Goal: Information Seeking & Learning: Learn about a topic

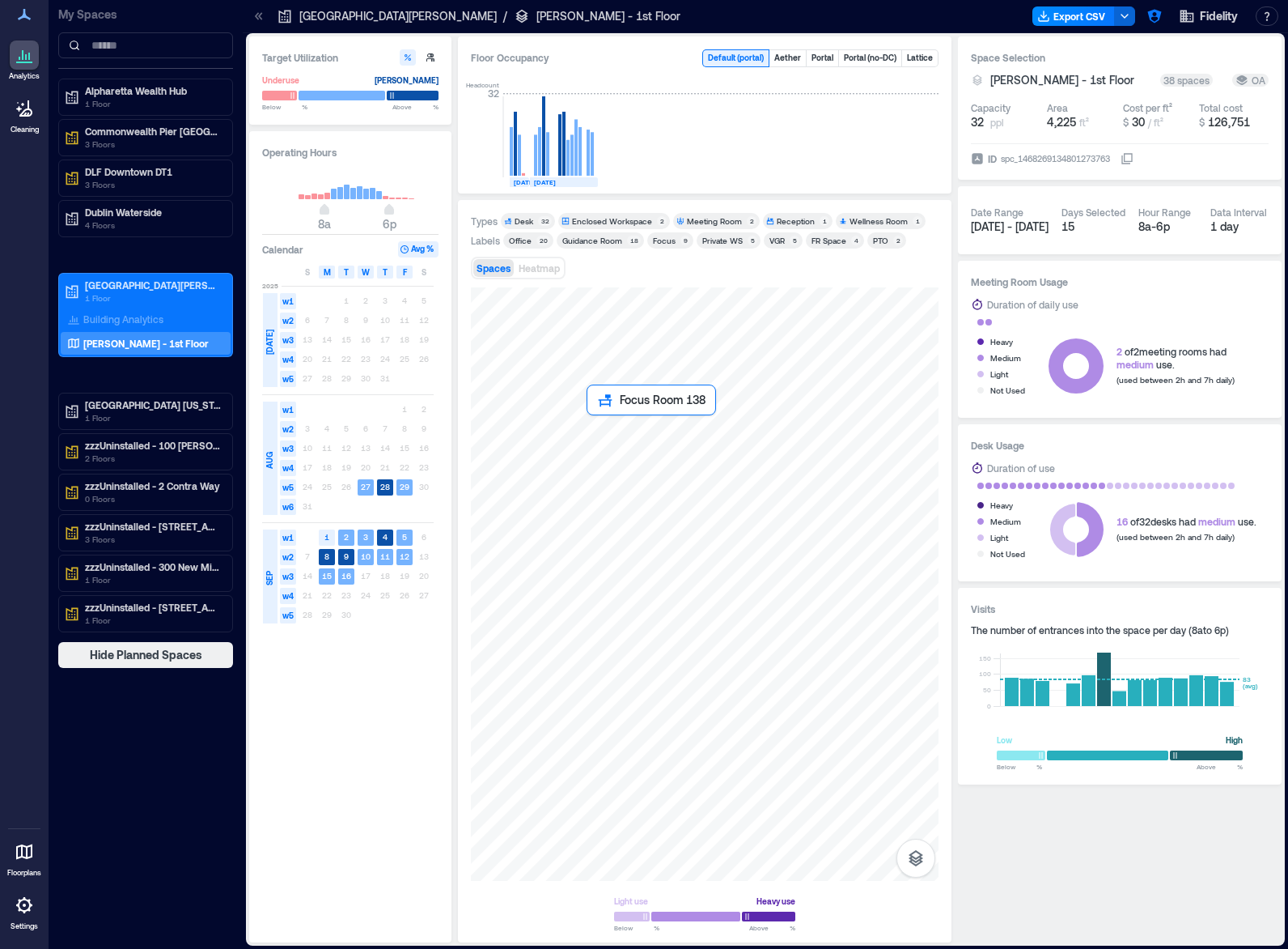
click at [605, 421] on div at bounding box center [705, 584] width 468 height 593
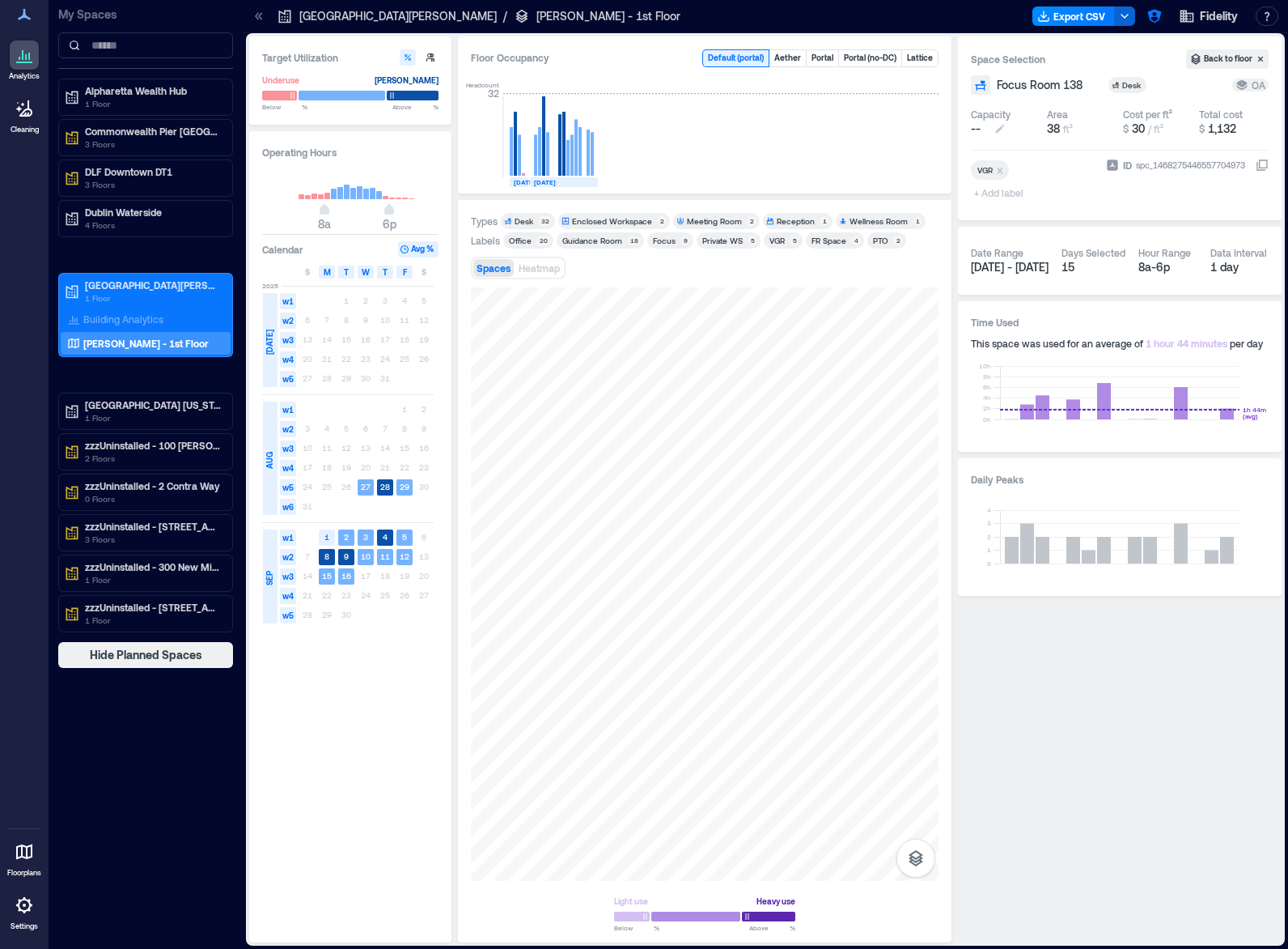
click at [984, 128] on button "--" at bounding box center [1005, 128] width 70 height 16
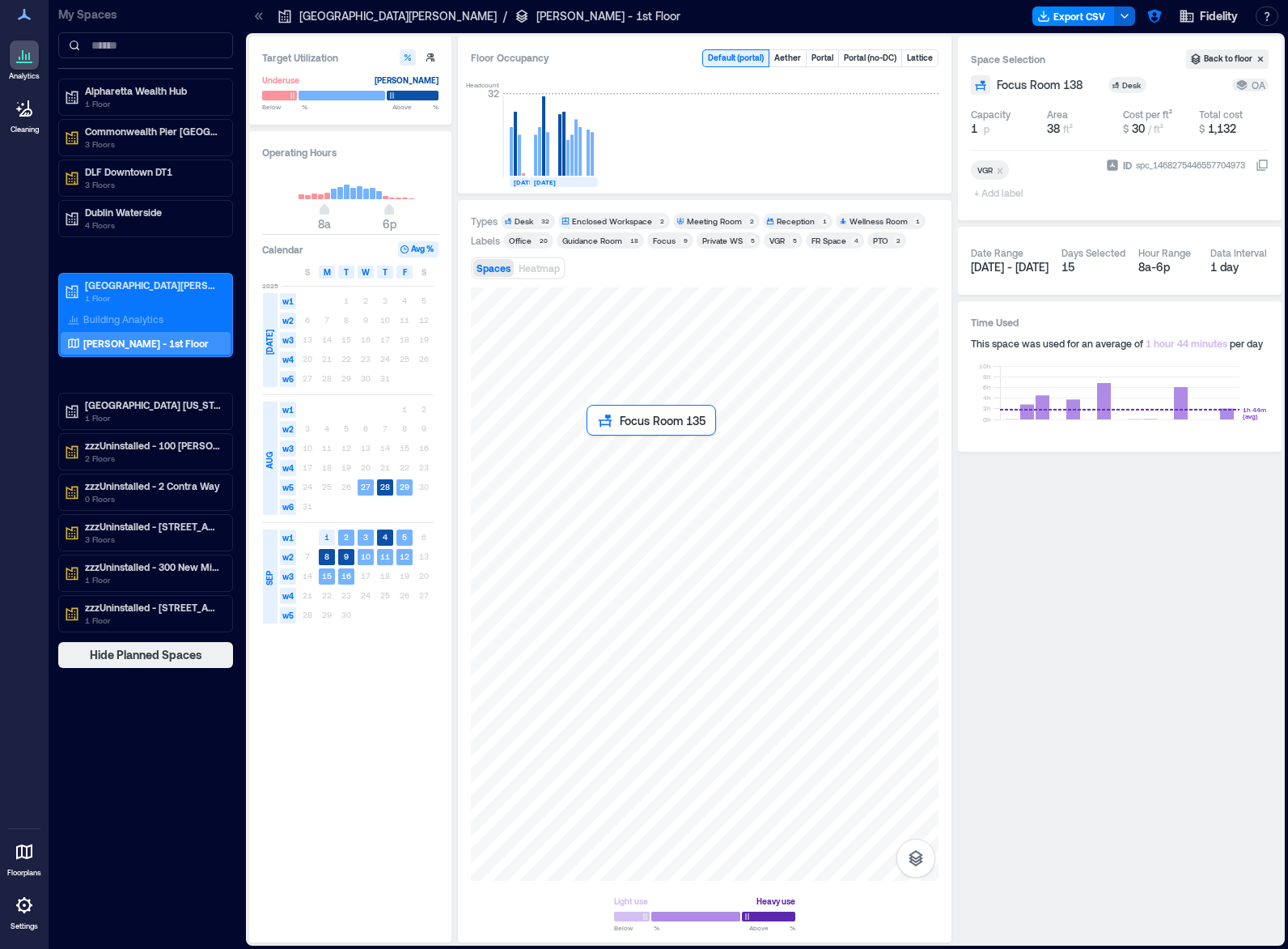
click at [601, 445] on div at bounding box center [705, 584] width 468 height 593
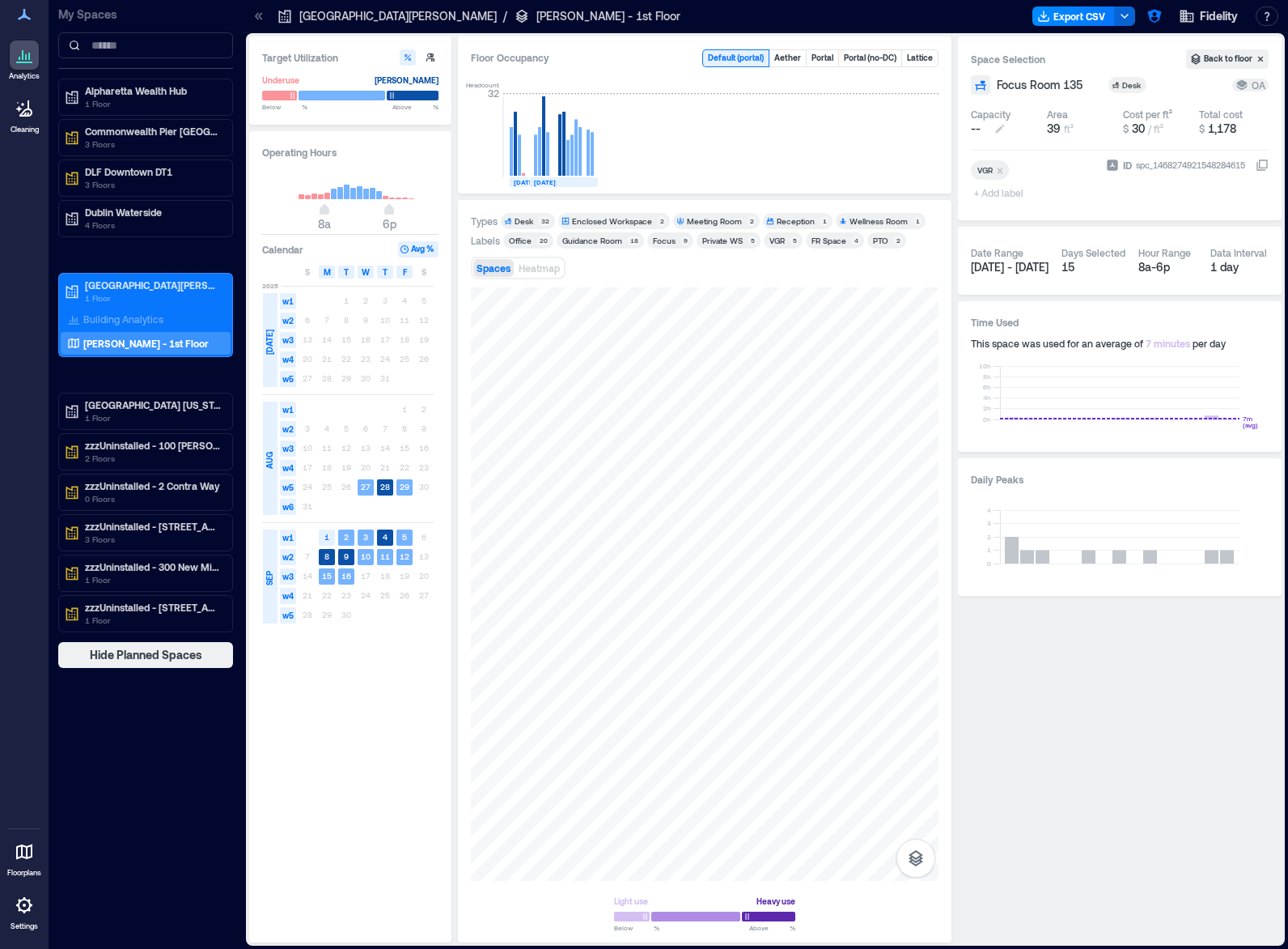
click at [979, 127] on span "--" at bounding box center [975, 128] width 9 height 16
type input "*"
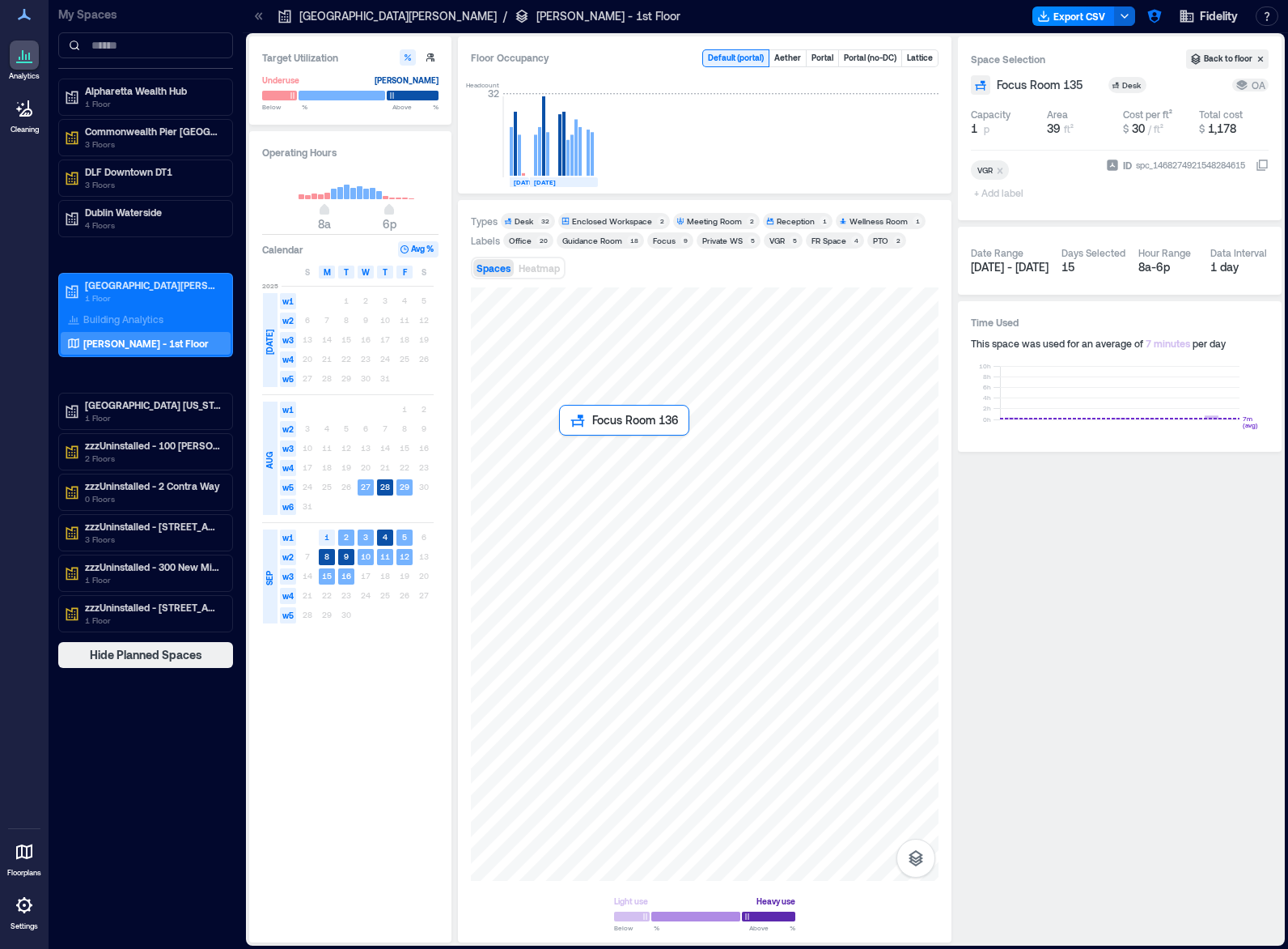
click at [576, 440] on div at bounding box center [705, 584] width 468 height 593
click at [981, 127] on button "--" at bounding box center [1005, 128] width 70 height 16
type input "*"
click at [576, 485] on div at bounding box center [705, 584] width 468 height 593
click at [980, 131] on span "--" at bounding box center [975, 128] width 9 height 16
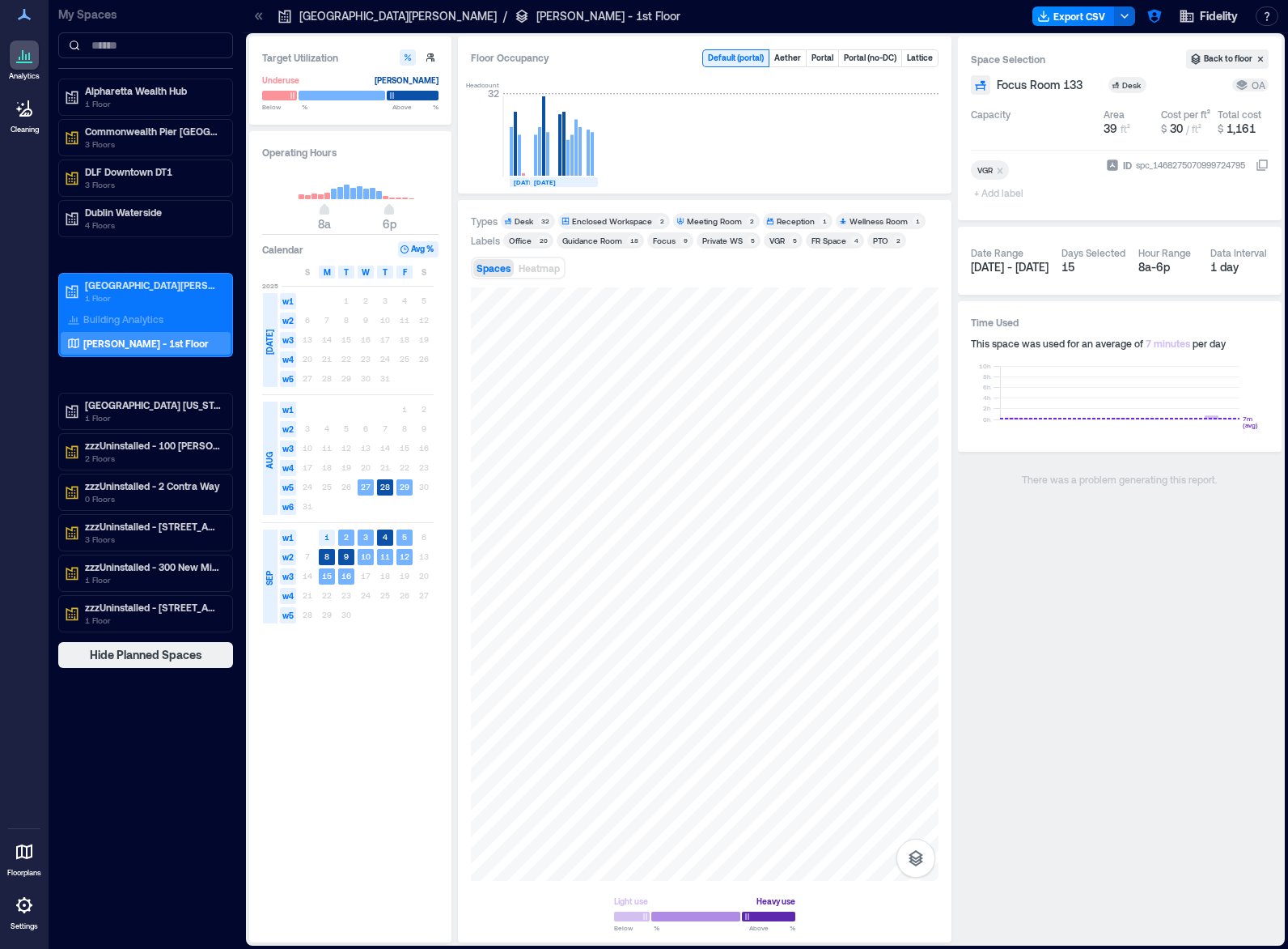
type input "*"
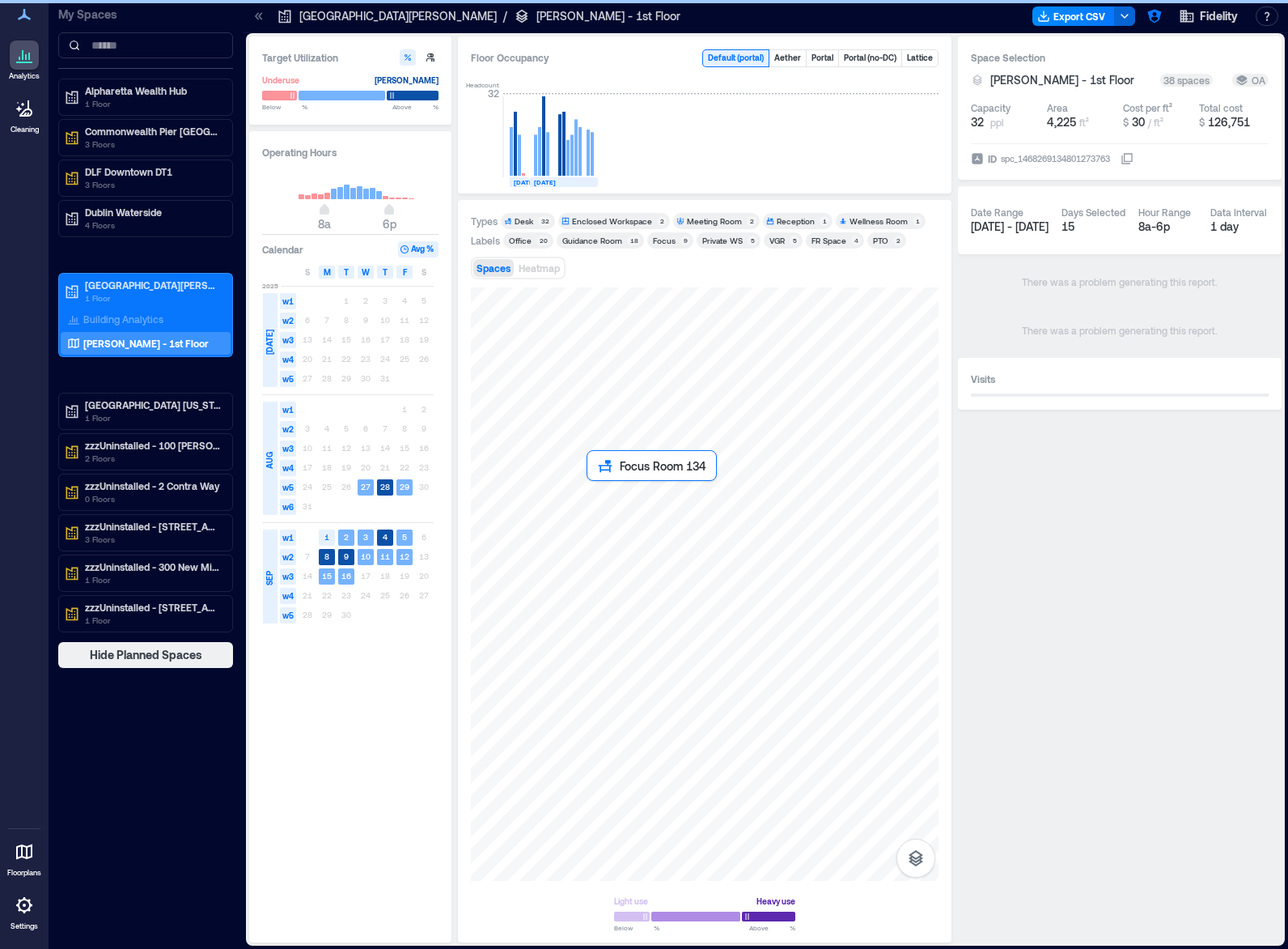
click at [600, 497] on div at bounding box center [705, 584] width 468 height 593
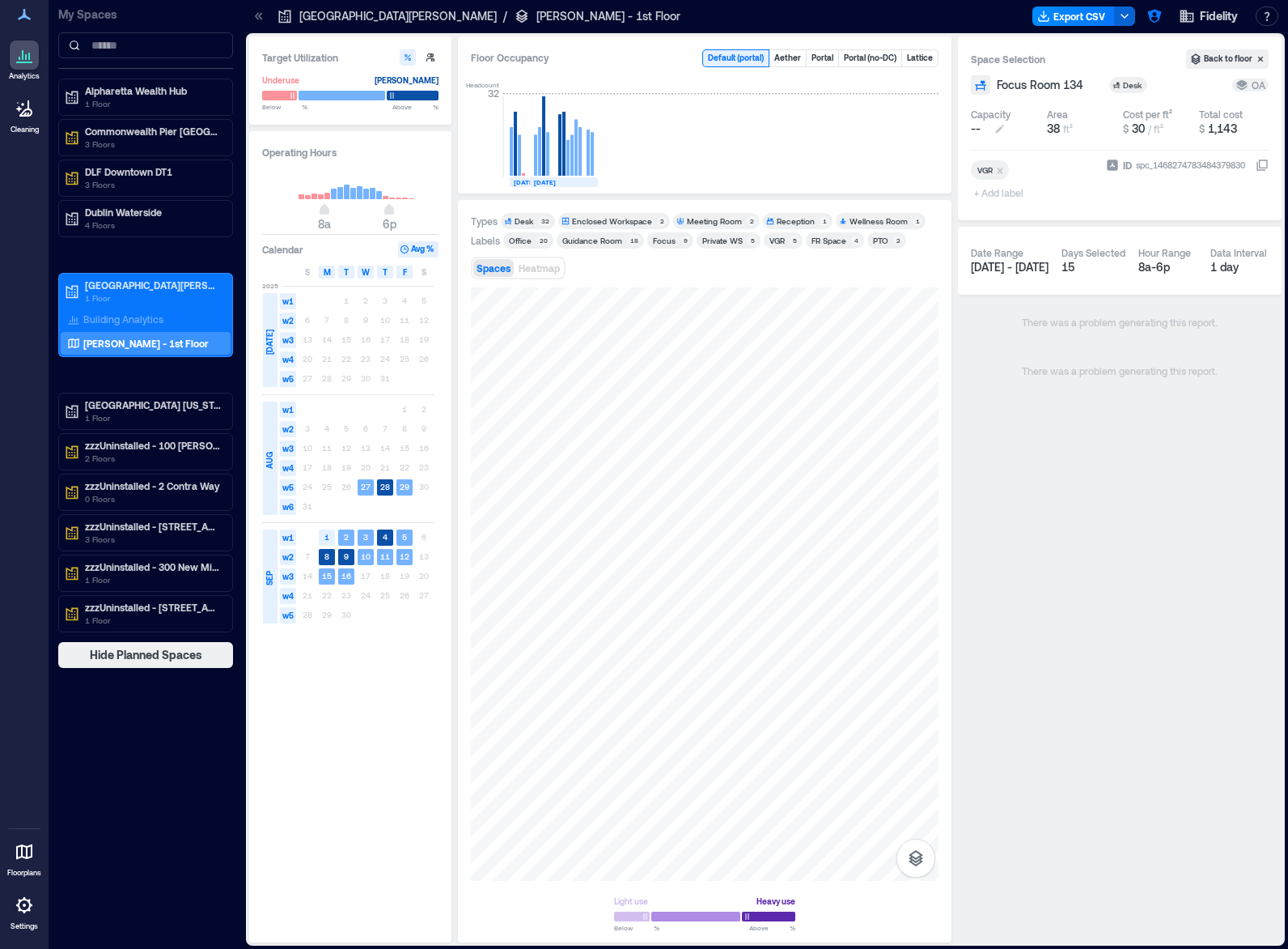
click at [971, 130] on span "--" at bounding box center [975, 128] width 9 height 16
type input "*"
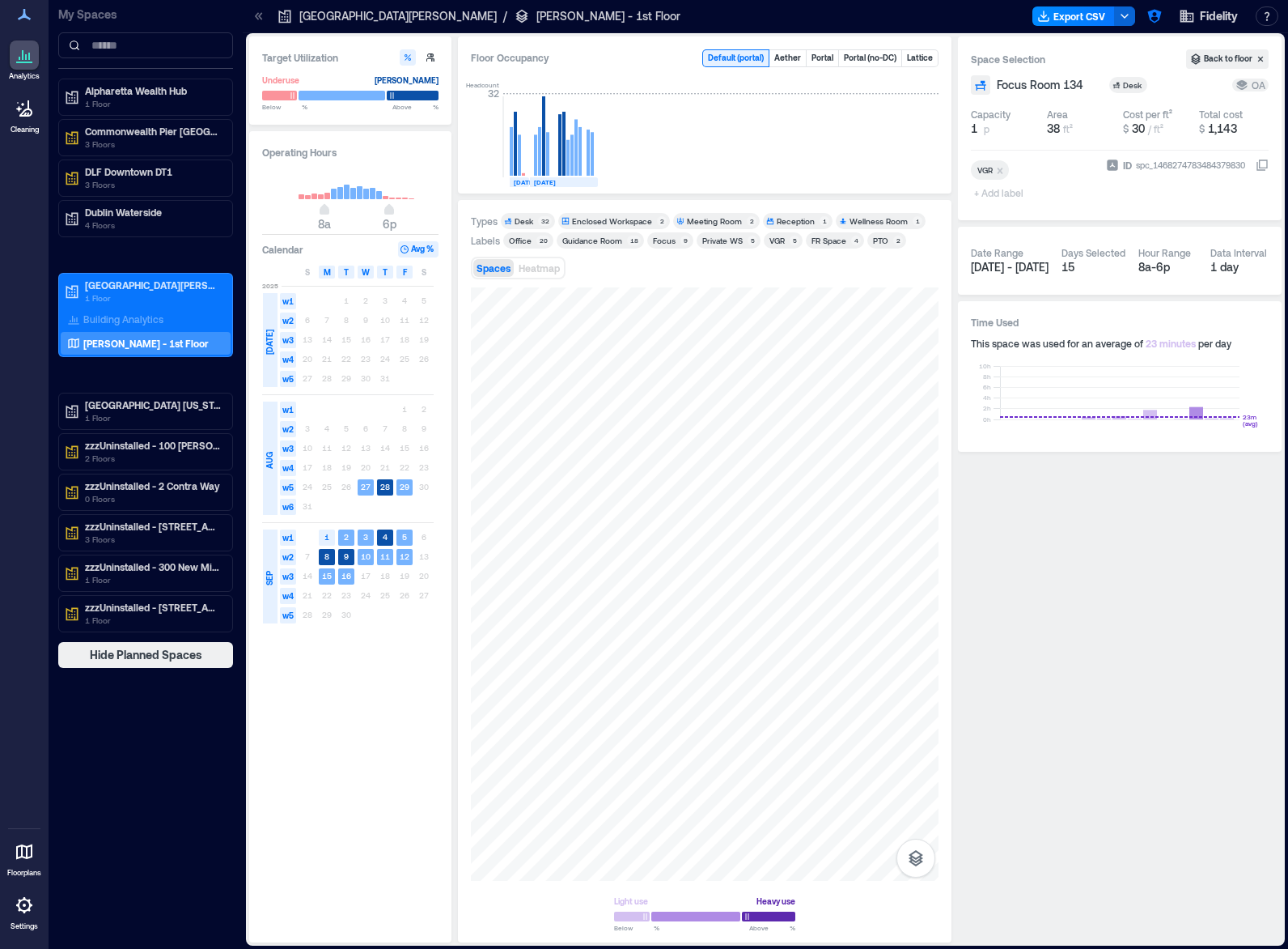
click at [984, 511] on div "Space Selection Back to floor Focus Room 134 Desk OA Capacity 1 p Area 38 ft² C…" at bounding box center [1120, 489] width 324 height 906
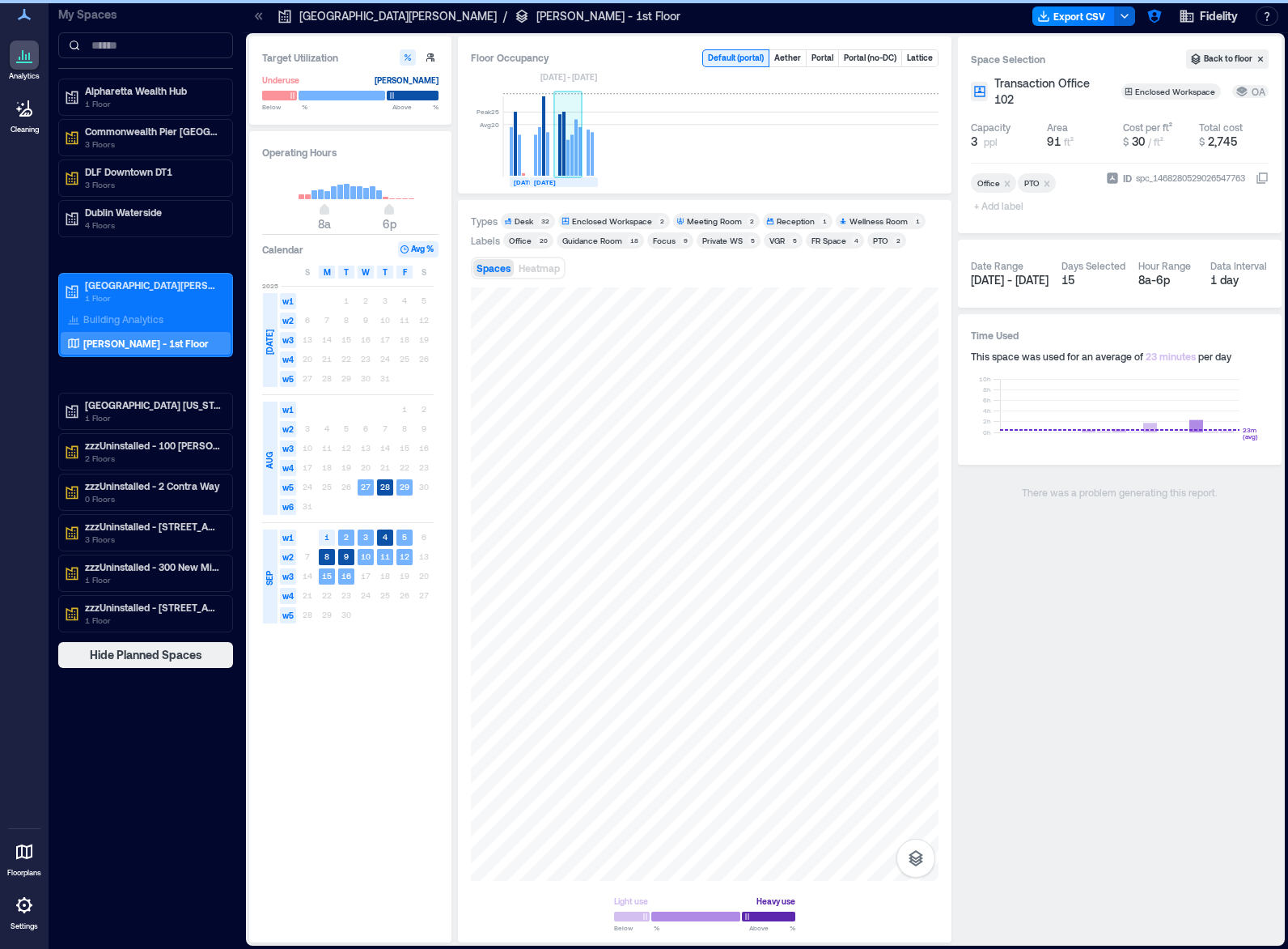
click at [576, 161] on rect at bounding box center [576, 147] width 3 height 57
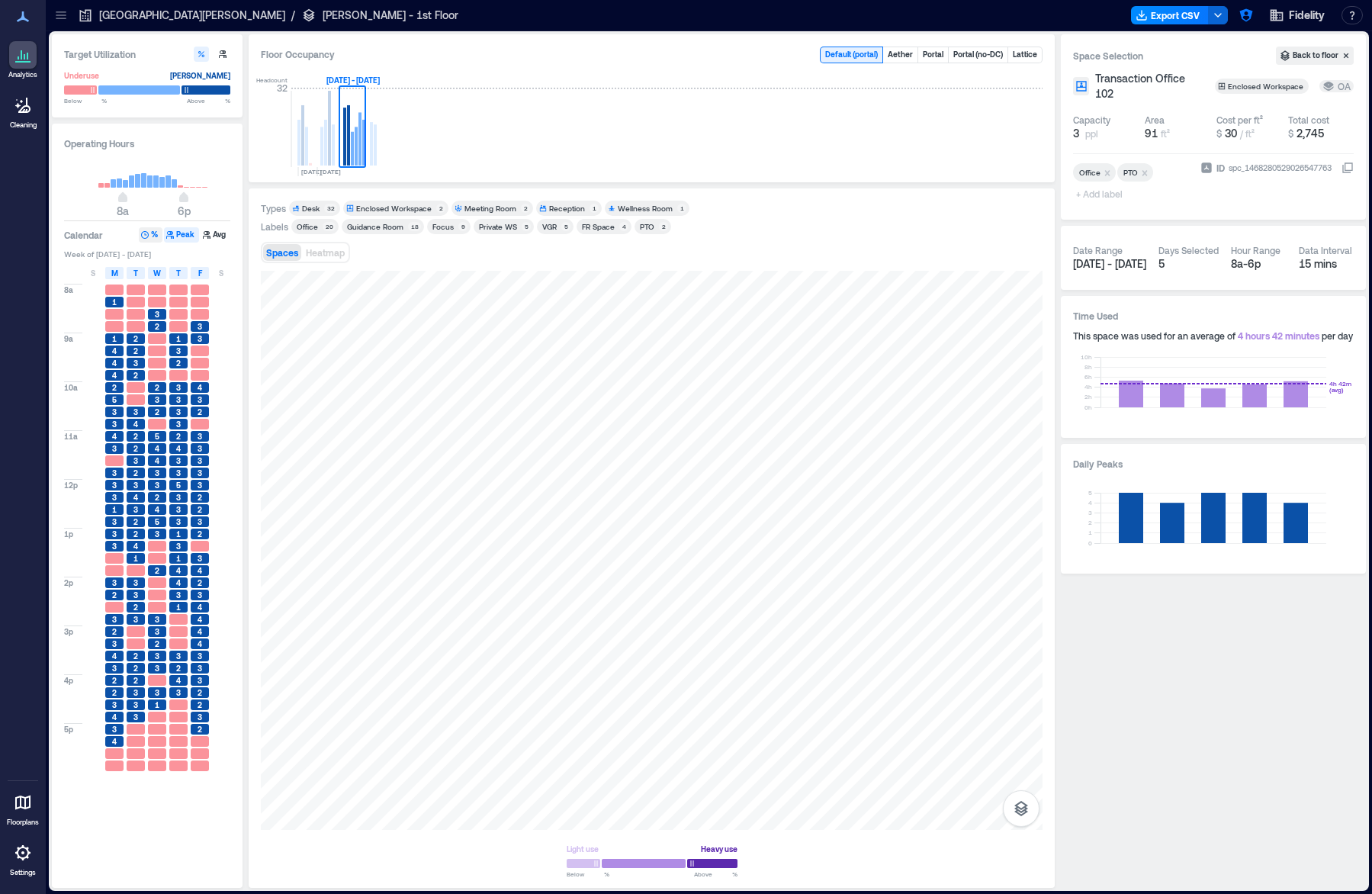
click at [150, 231] on button "%" at bounding box center [150, 235] width 24 height 15
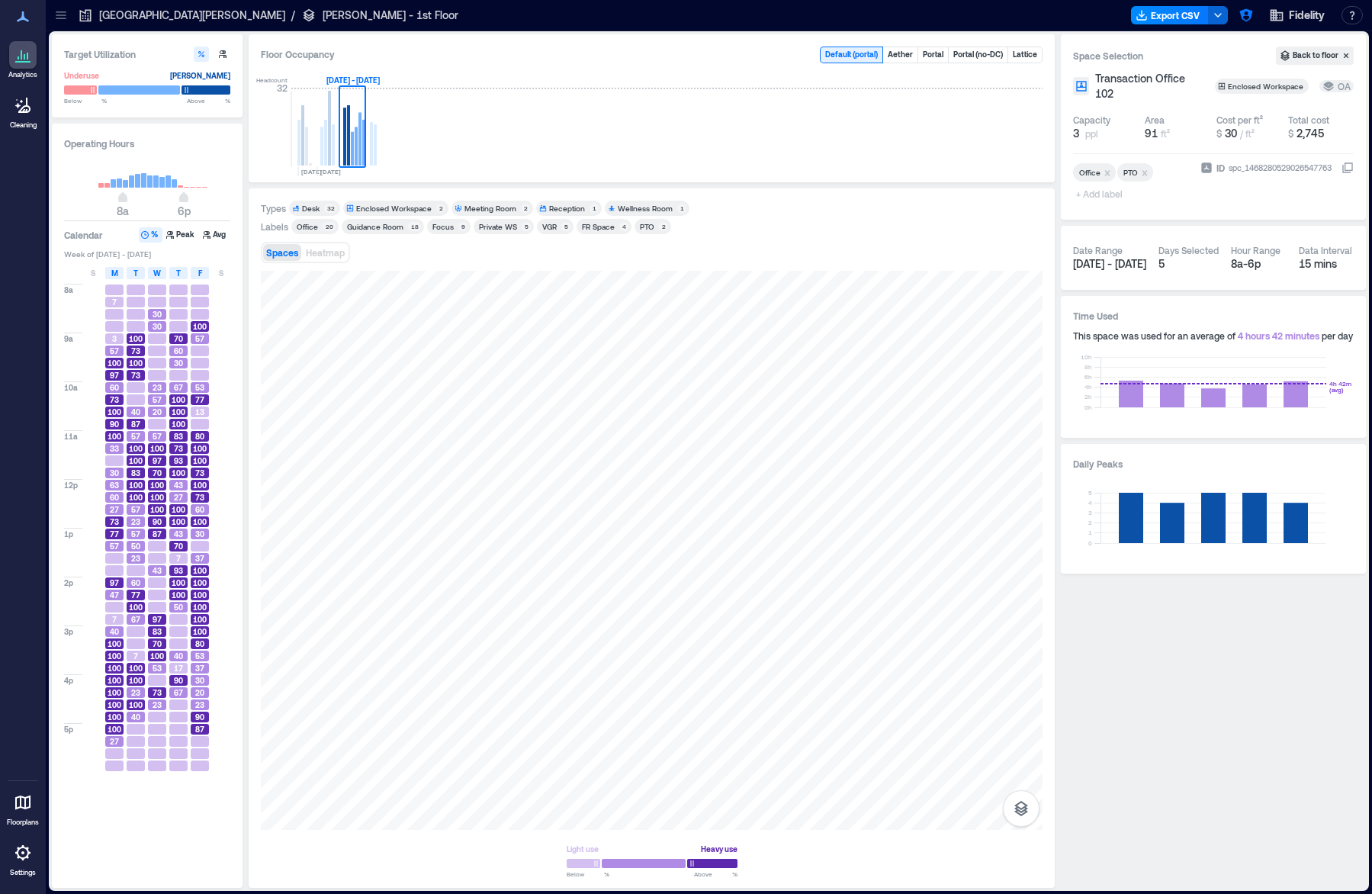
click at [112, 671] on span "100" at bounding box center [114, 667] width 14 height 11
click at [112, 663] on span "100" at bounding box center [114, 667] width 14 height 11
click at [112, 646] on span "100" at bounding box center [114, 643] width 14 height 11
click at [311, 248] on span "Heatmap" at bounding box center [326, 252] width 39 height 11
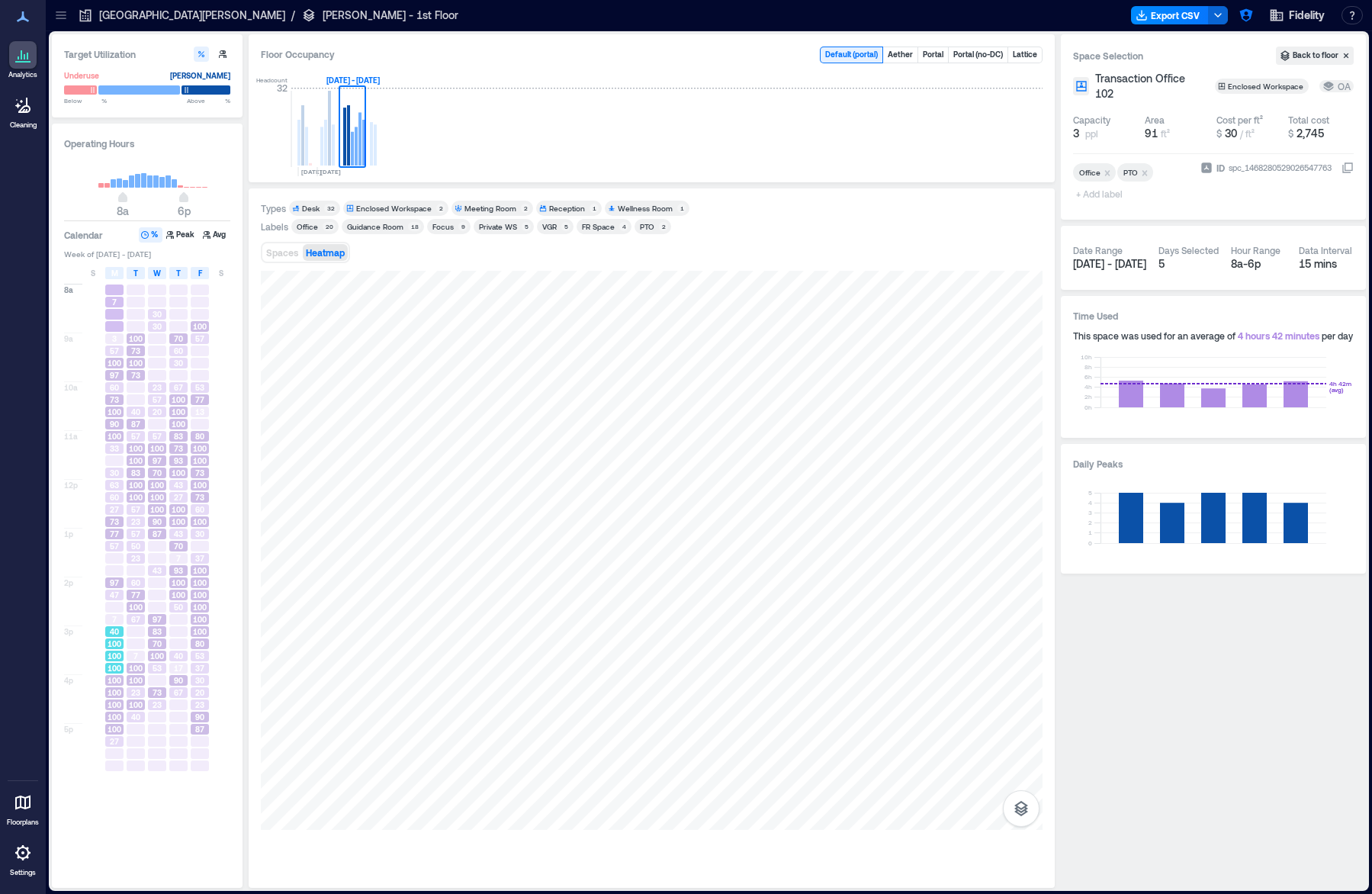
click at [110, 638] on span "100" at bounding box center [114, 643] width 14 height 11
click at [111, 692] on span "100" at bounding box center [114, 692] width 14 height 11
click at [120, 742] on div "27" at bounding box center [114, 741] width 19 height 11
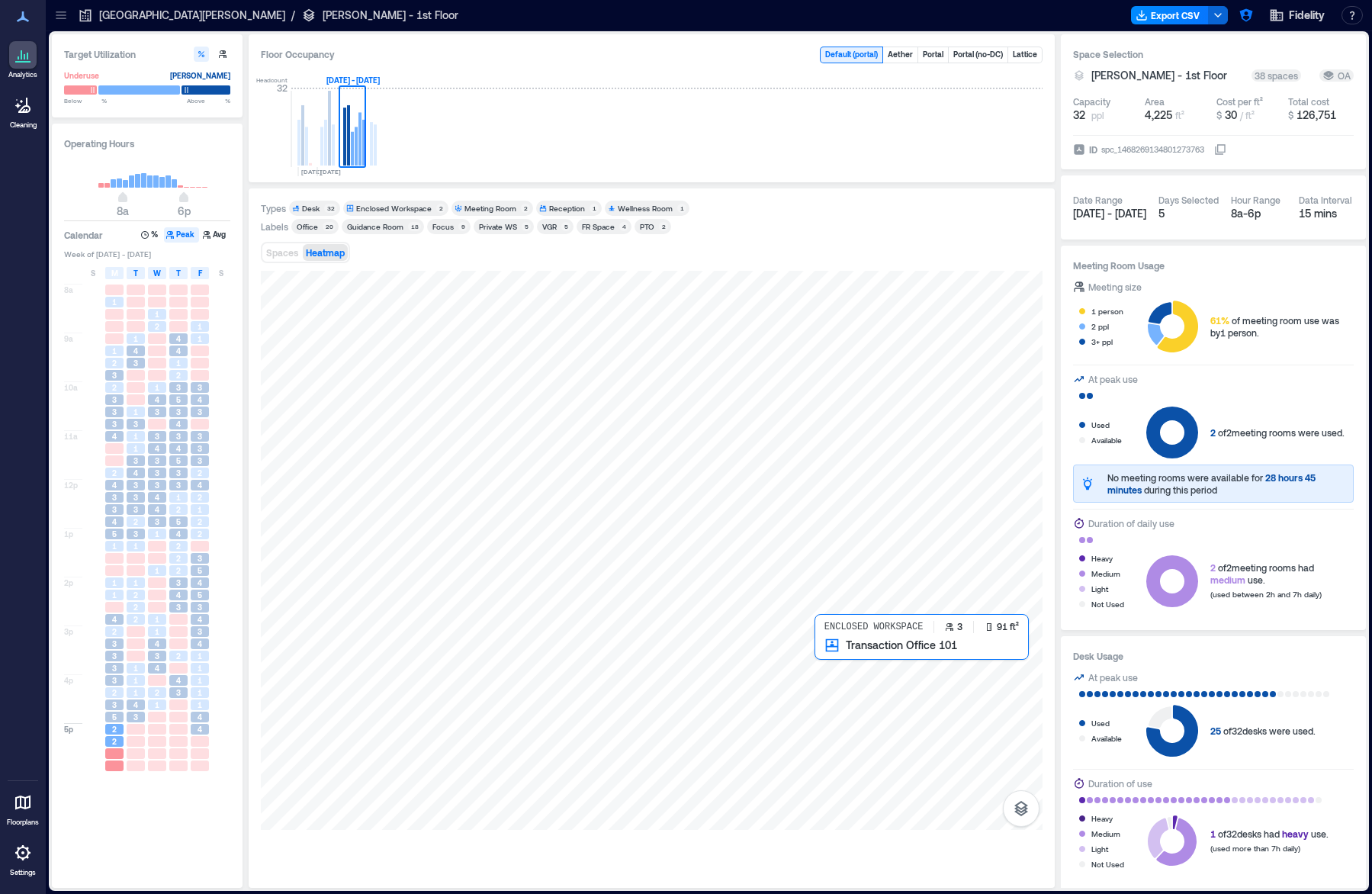
click at [851, 666] on div at bounding box center [651, 550] width 782 height 559
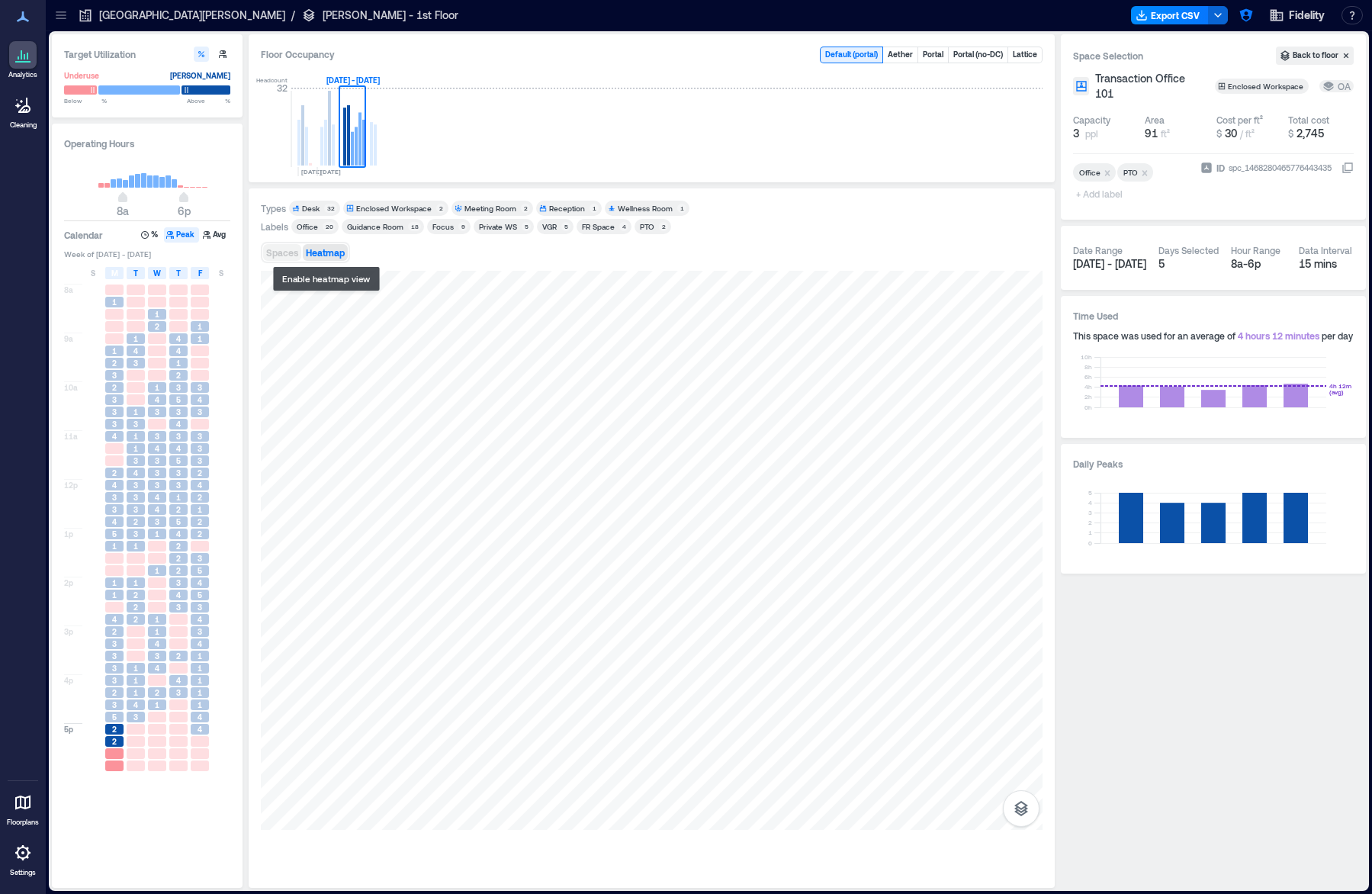
click at [288, 253] on span "Spaces" at bounding box center [282, 252] width 32 height 11
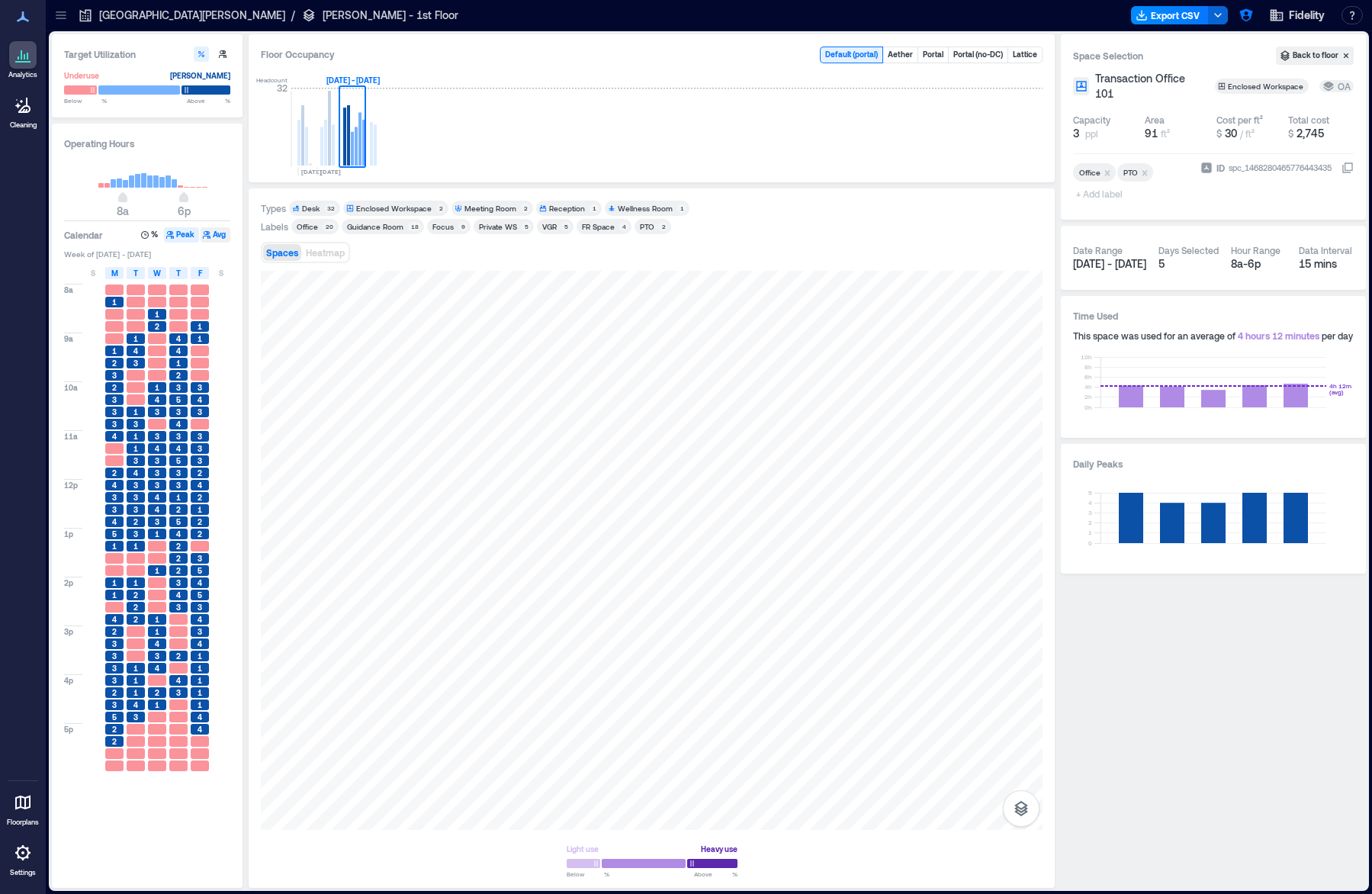
click at [202, 236] on icon "button" at bounding box center [206, 235] width 9 height 9
click at [183, 230] on button "Peak" at bounding box center [181, 235] width 35 height 15
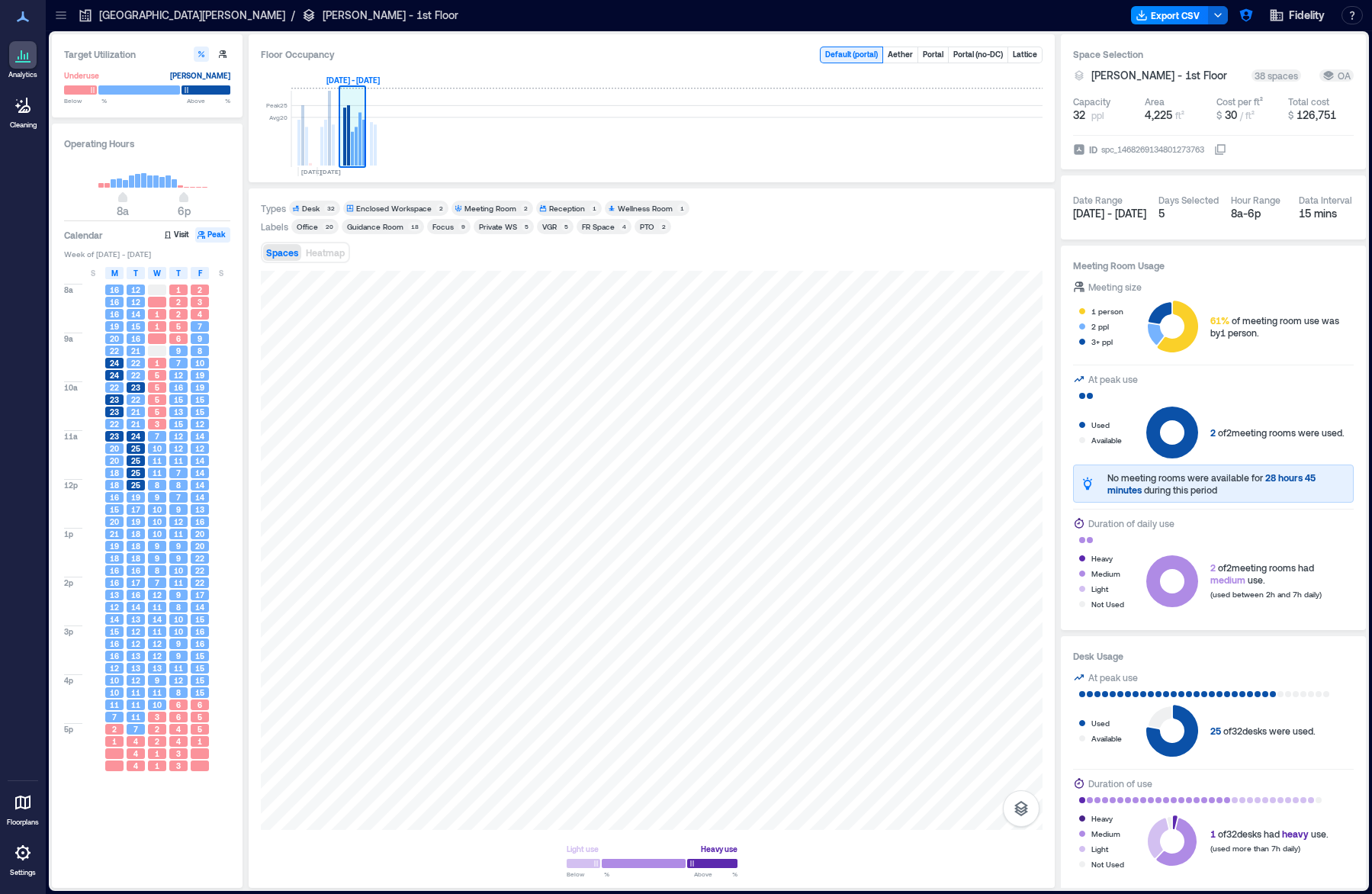
click at [341, 128] on rect at bounding box center [352, 129] width 27 height 76
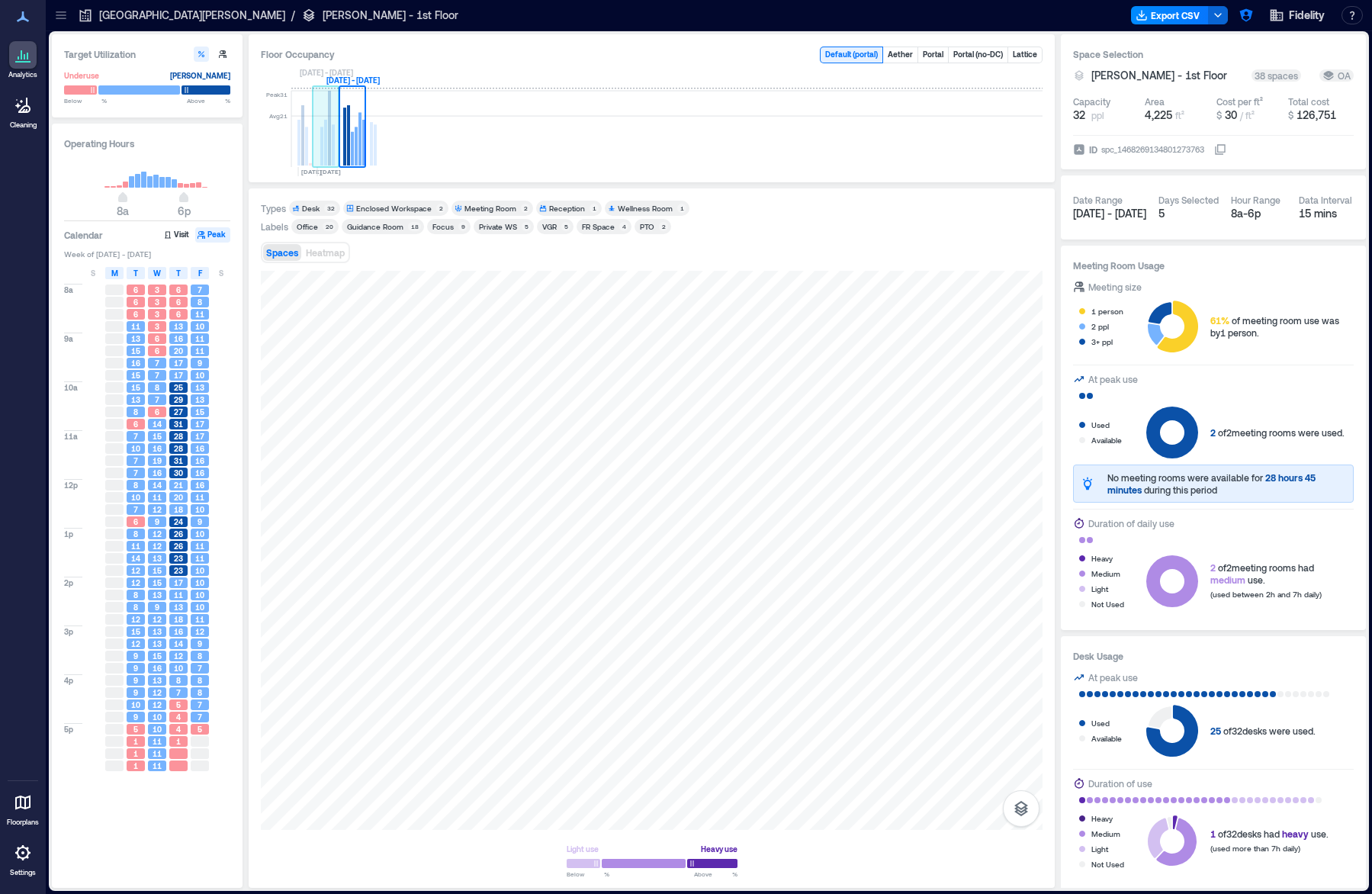
click at [327, 140] on rect at bounding box center [326, 129] width 27 height 76
